Goal: Transaction & Acquisition: Download file/media

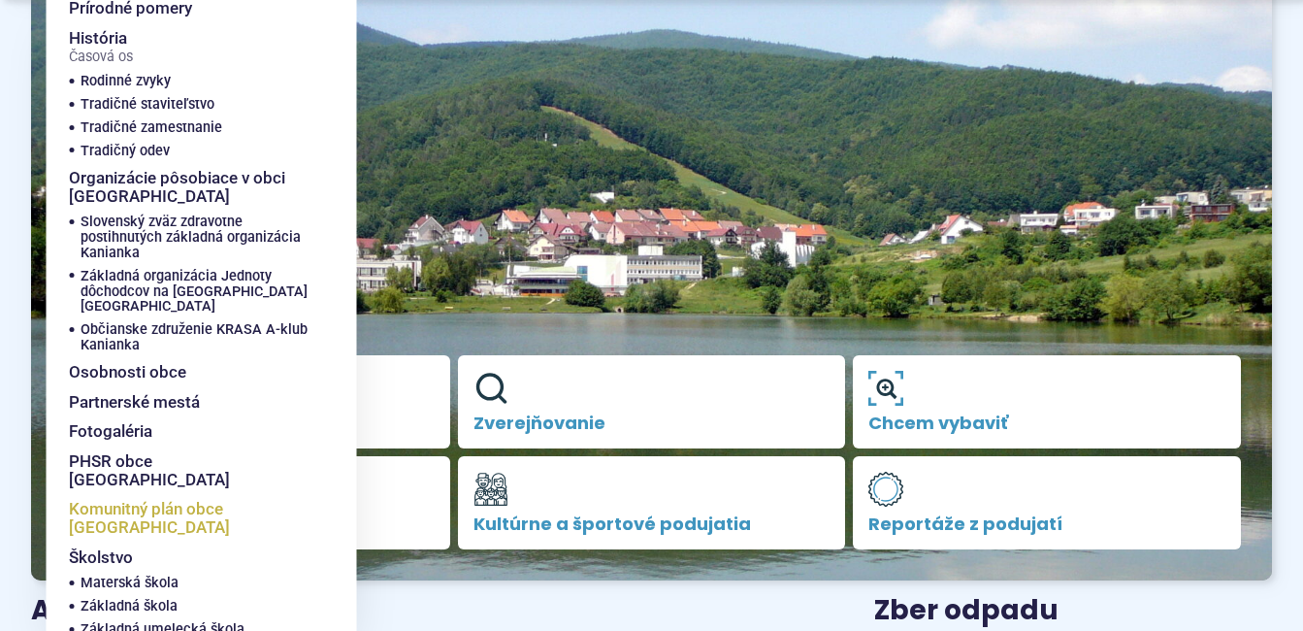
scroll to position [291, 0]
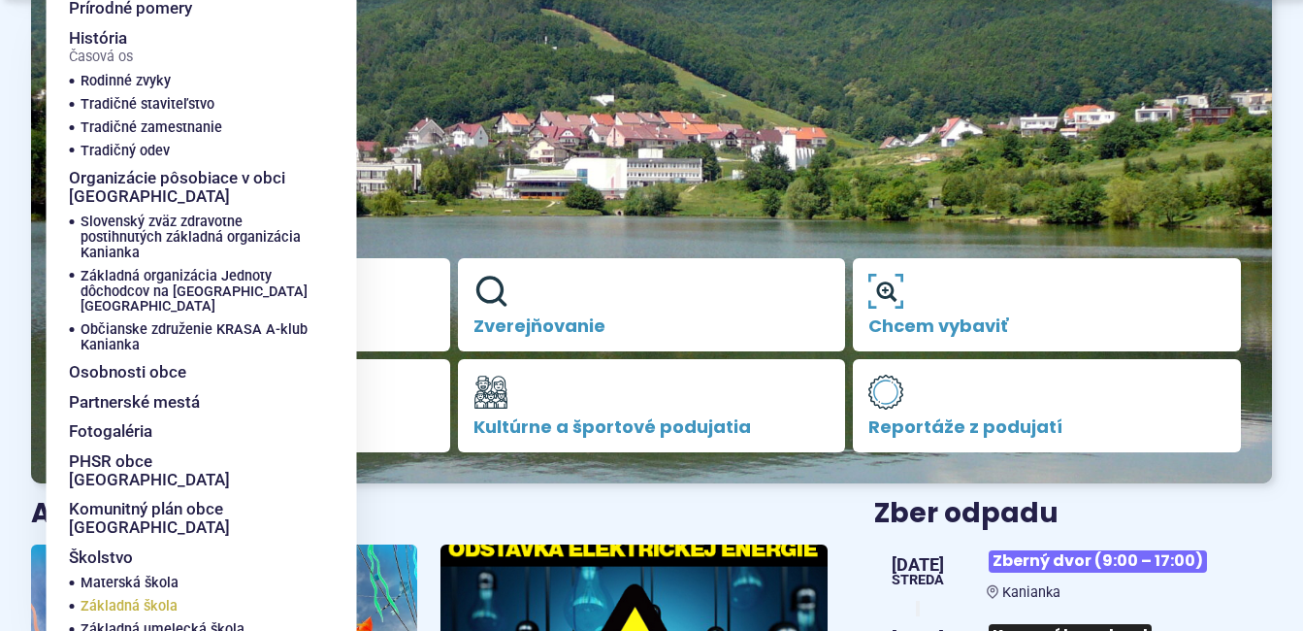
click at [132, 595] on span "Základná škola" at bounding box center [129, 606] width 97 height 23
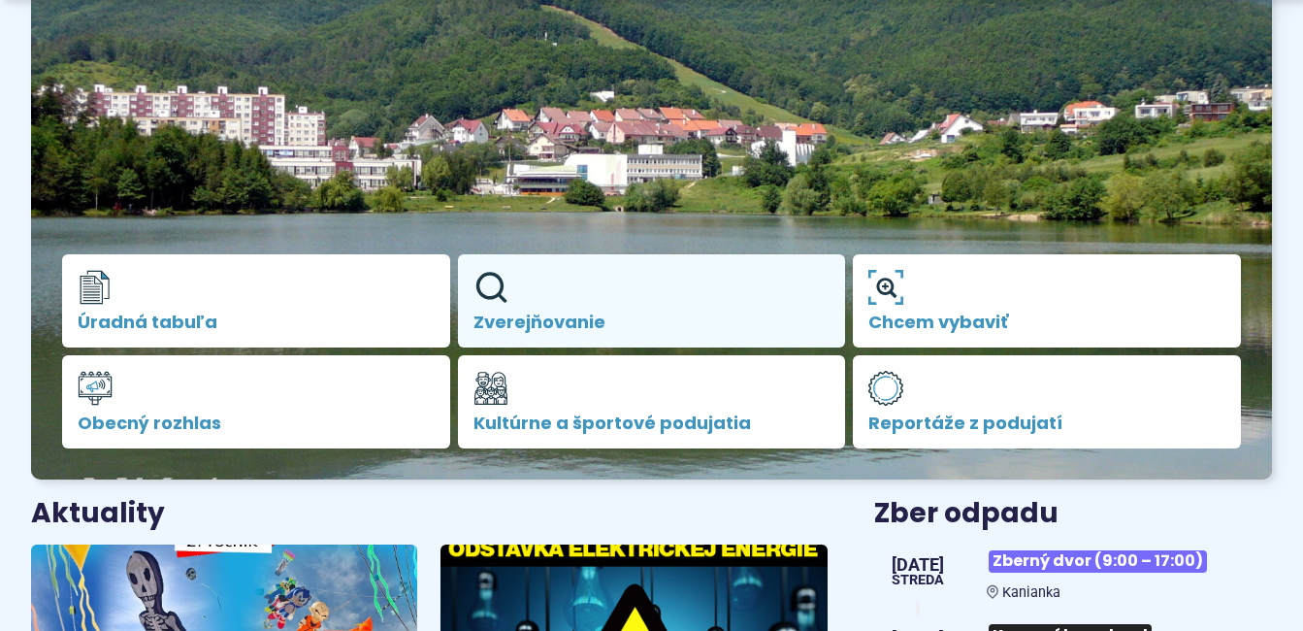
click at [604, 303] on link "Zverejňovanie" at bounding box center [652, 300] width 388 height 93
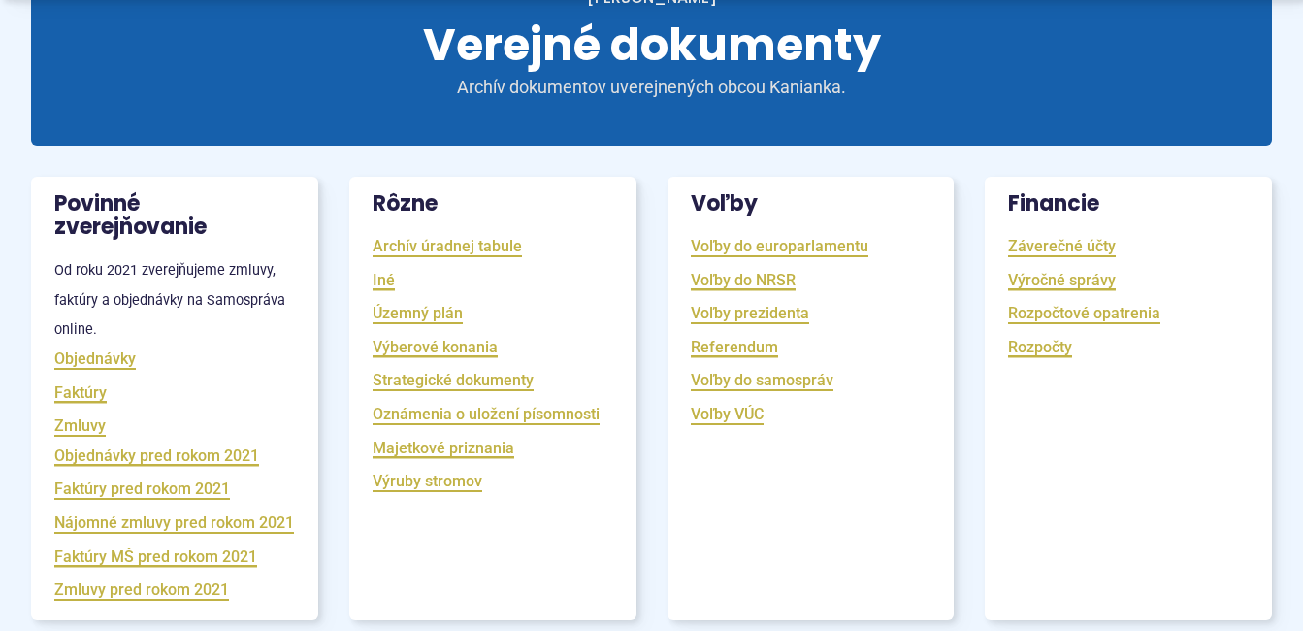
scroll to position [291, 0]
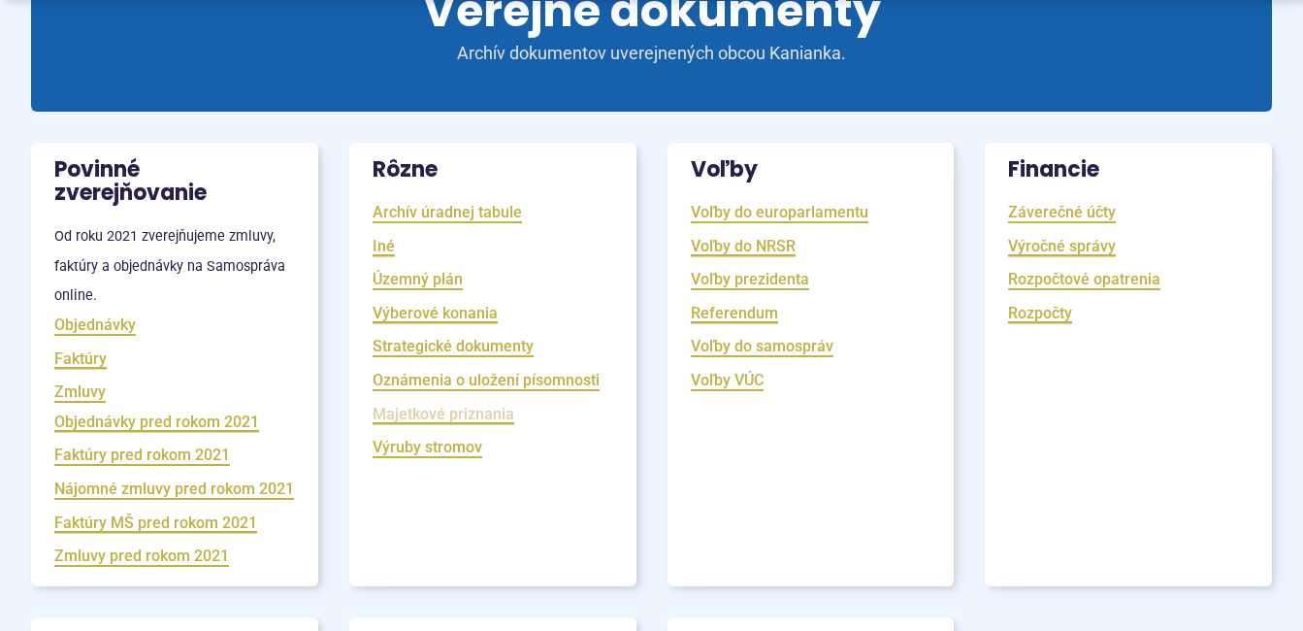
click at [430, 408] on link "Majetkové priznania" at bounding box center [444, 414] width 142 height 22
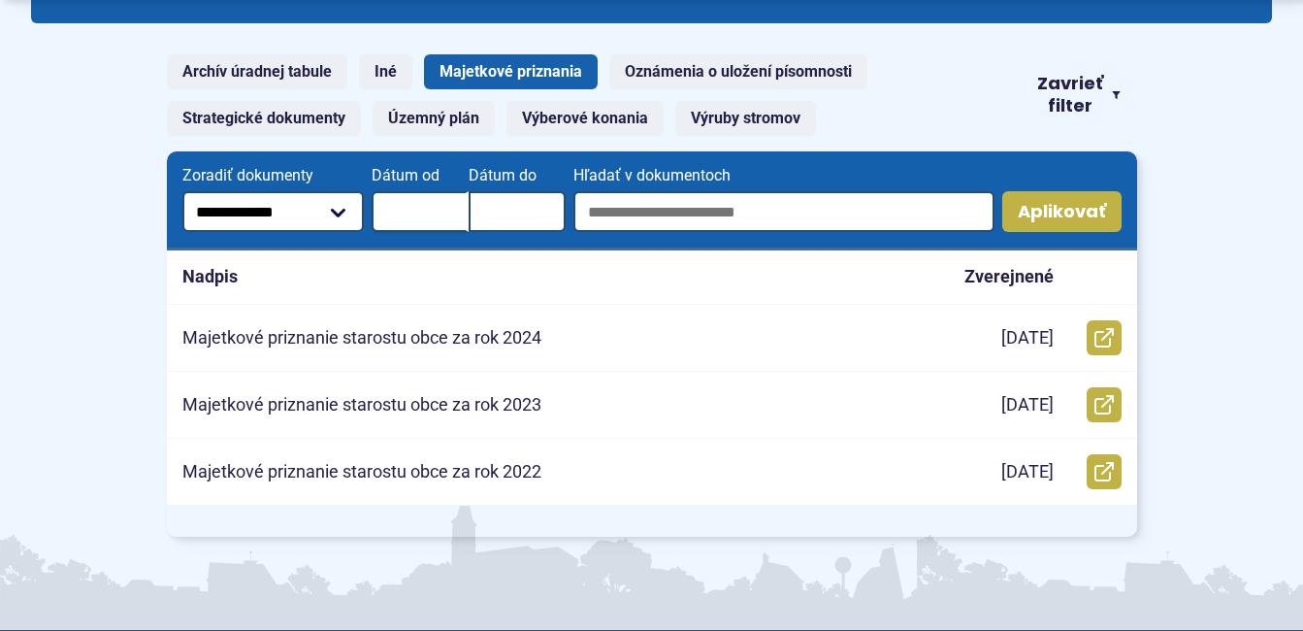
scroll to position [388, 0]
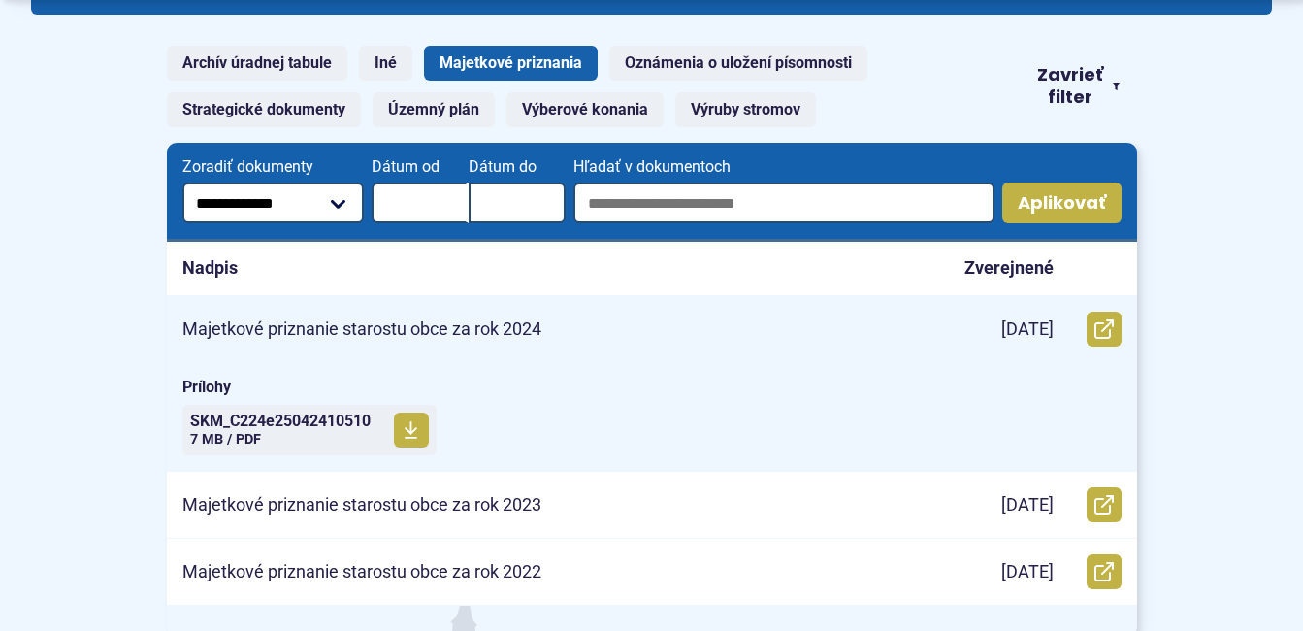
click at [362, 330] on p "Majetkové priznanie starostu obce za rok 2024" at bounding box center [361, 329] width 359 height 22
click at [418, 437] on icon at bounding box center [411, 429] width 15 height 19
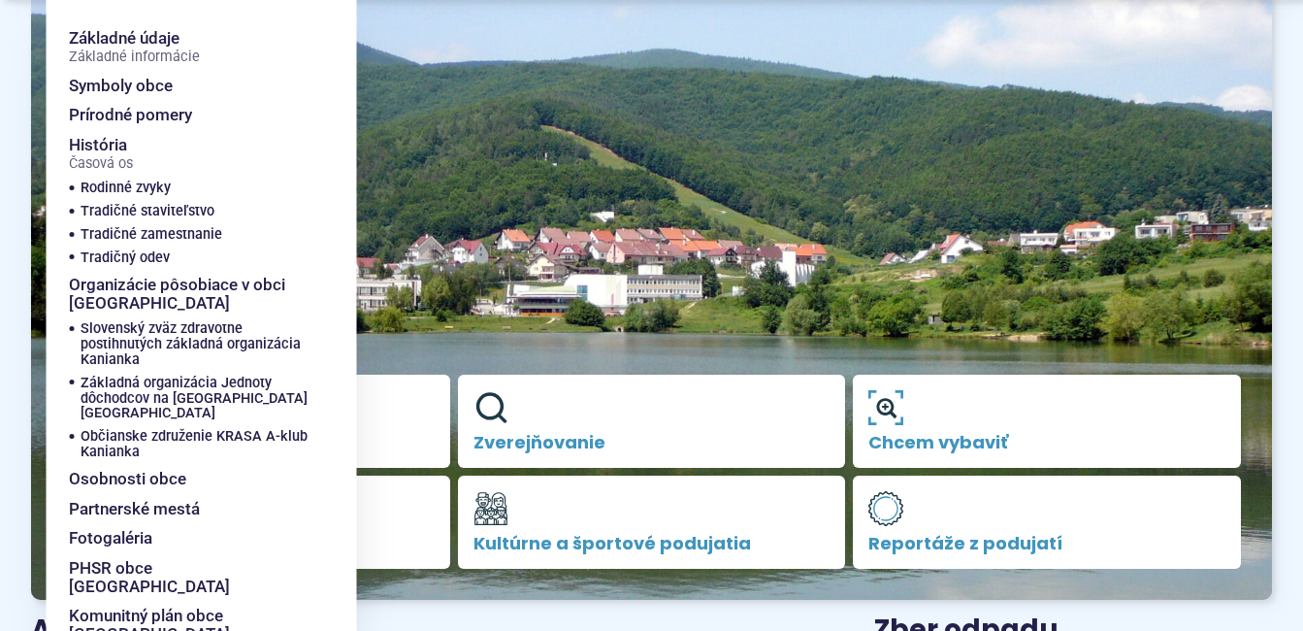
scroll to position [194, 0]
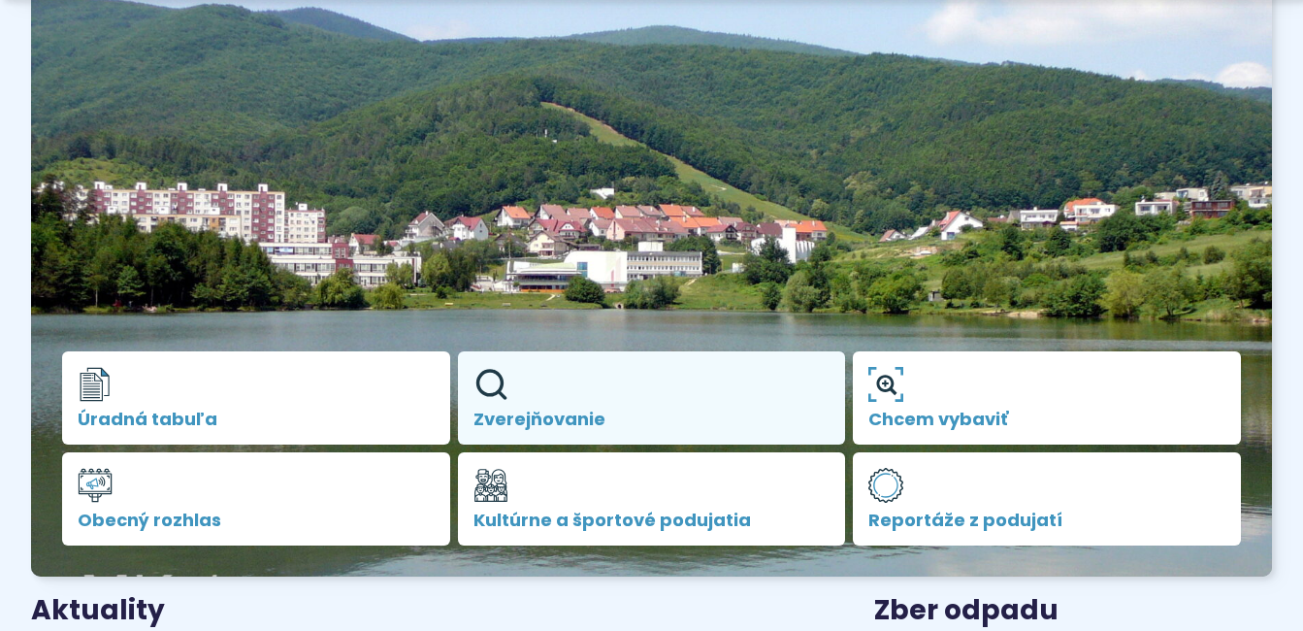
click at [651, 386] on link "Zverejňovanie" at bounding box center [652, 397] width 388 height 93
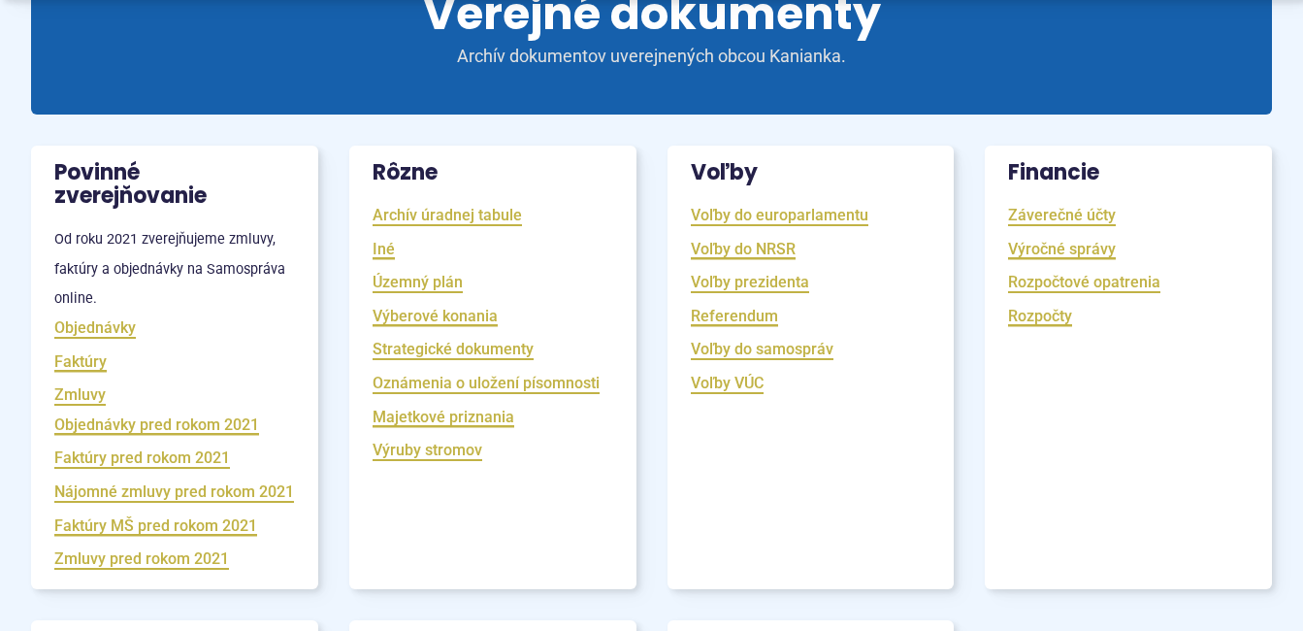
scroll to position [291, 0]
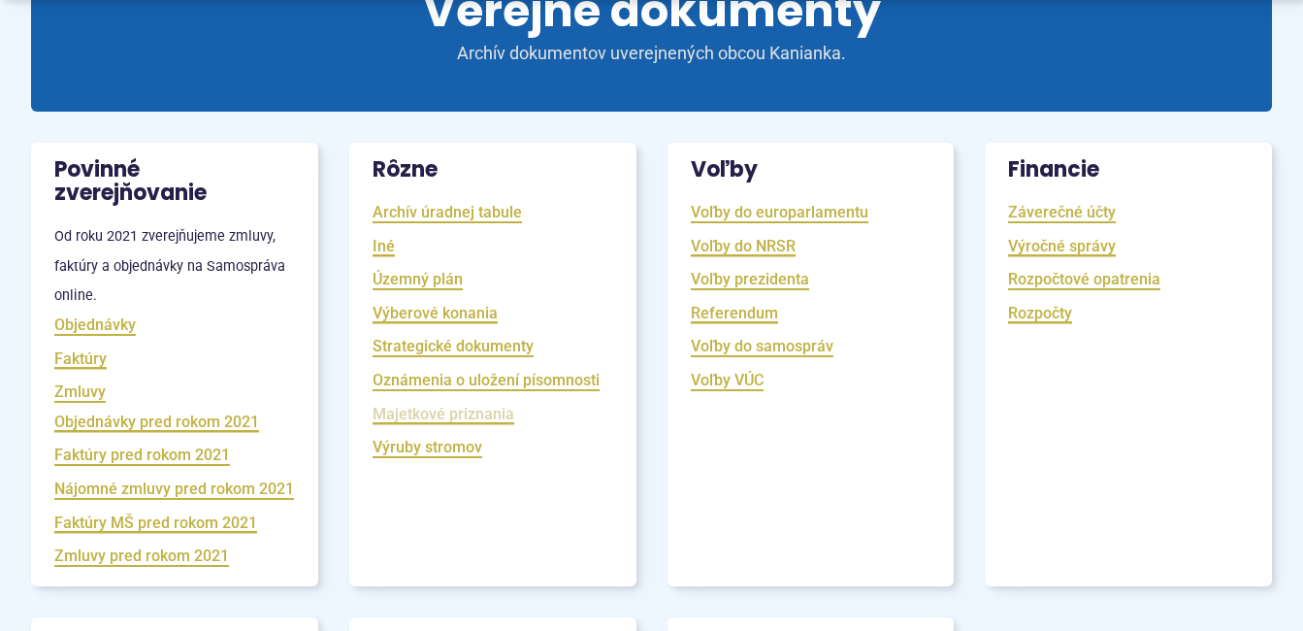
click at [473, 413] on link "Majetkové priznania" at bounding box center [444, 414] width 142 height 22
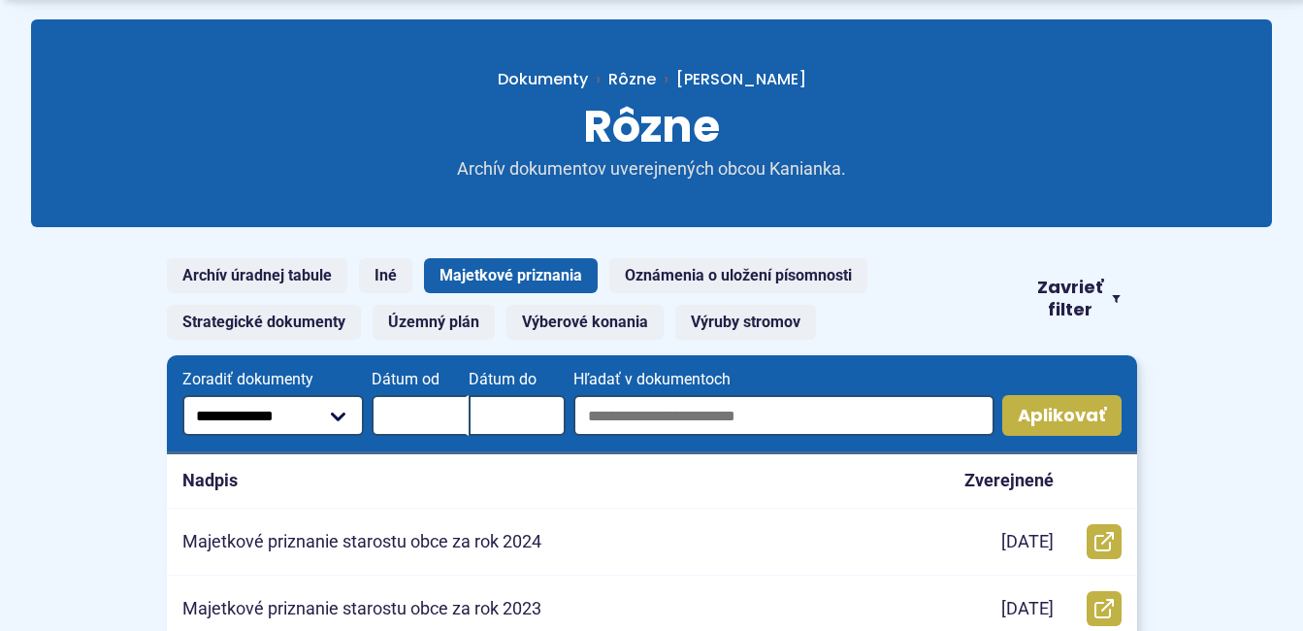
scroll to position [388, 0]
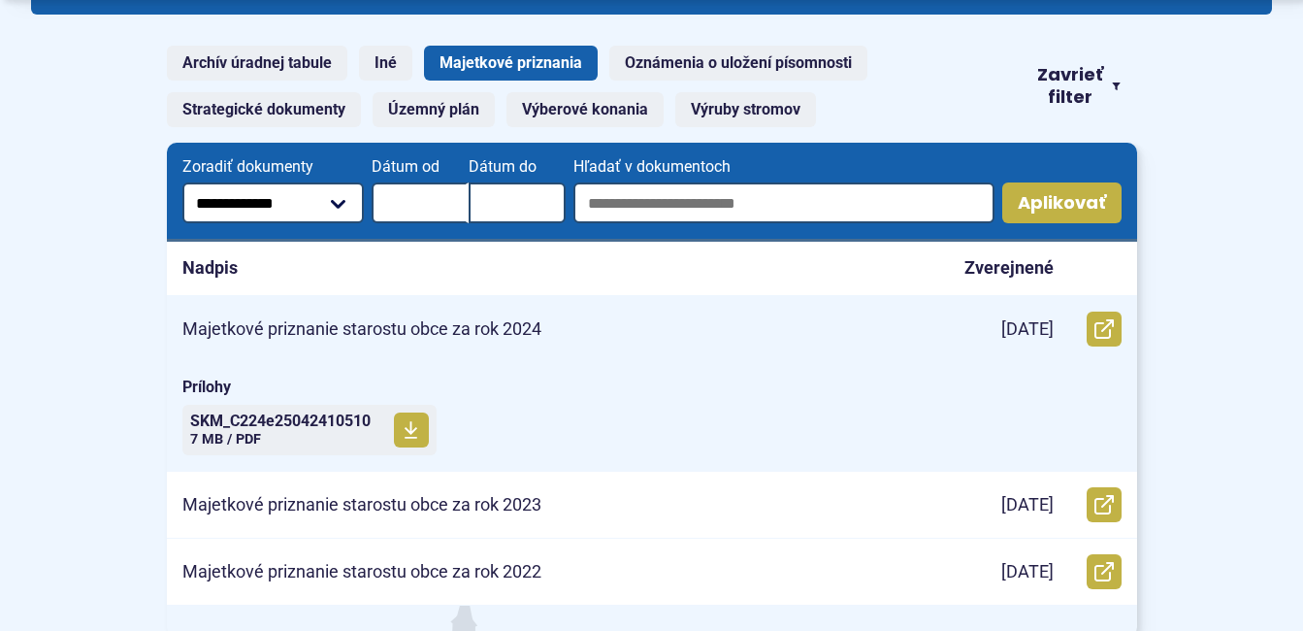
click at [491, 321] on p "Majetkové priznanie starostu obce za rok 2024" at bounding box center [361, 329] width 359 height 22
click at [410, 435] on icon at bounding box center [411, 429] width 15 height 19
